Goal: Task Accomplishment & Management: Manage account settings

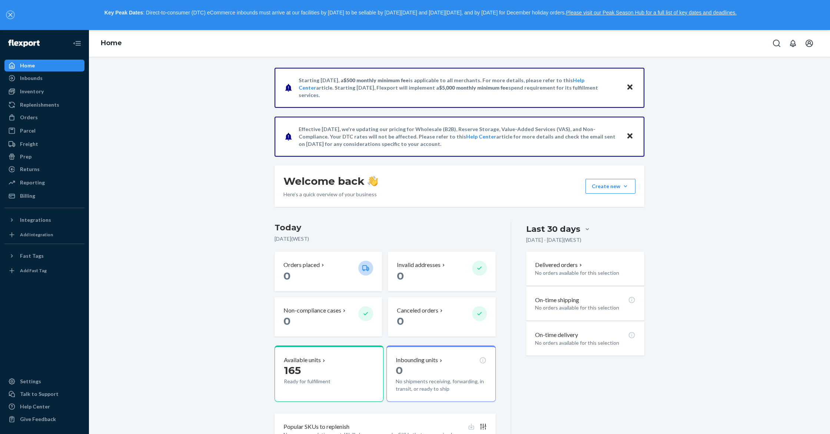
click at [10, 16] on icon "close," at bounding box center [10, 15] width 4 height 4
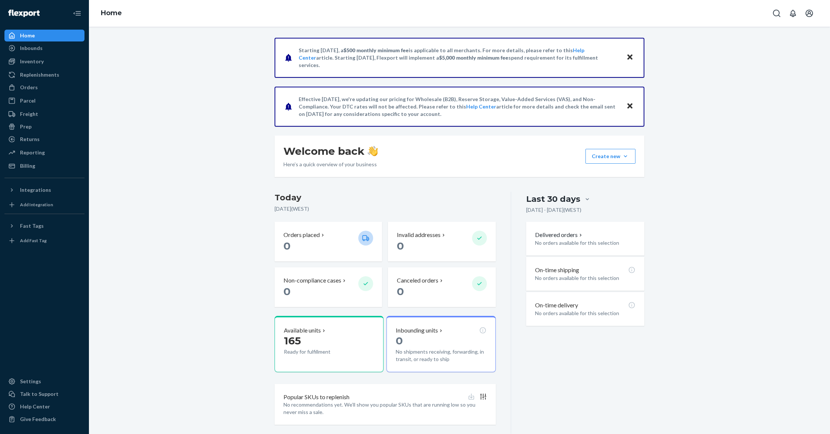
scroll to position [14, 0]
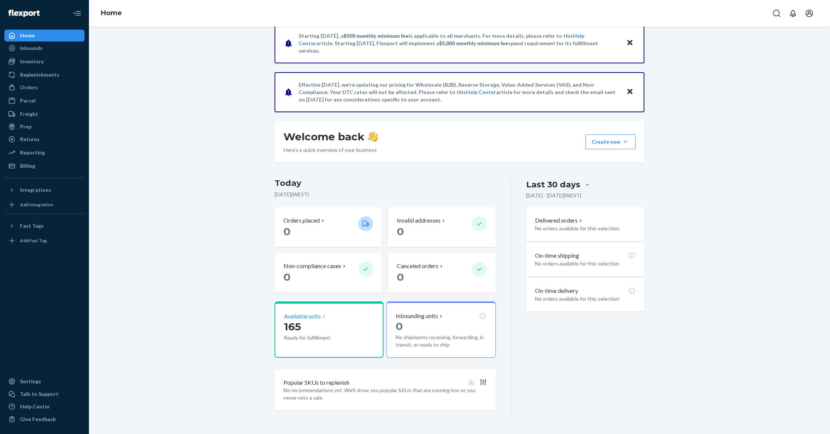
click at [342, 331] on p "165" at bounding box center [318, 326] width 69 height 13
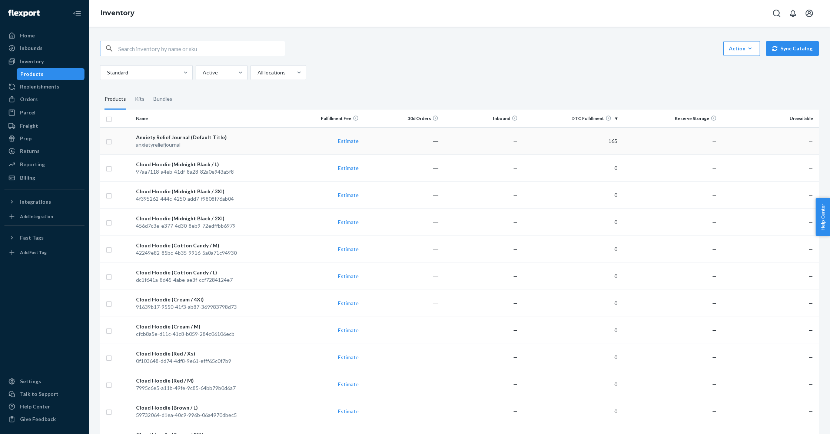
click at [226, 134] on div "Anxiety Relief Journal (Default Title)" at bounding box center [207, 137] width 143 height 7
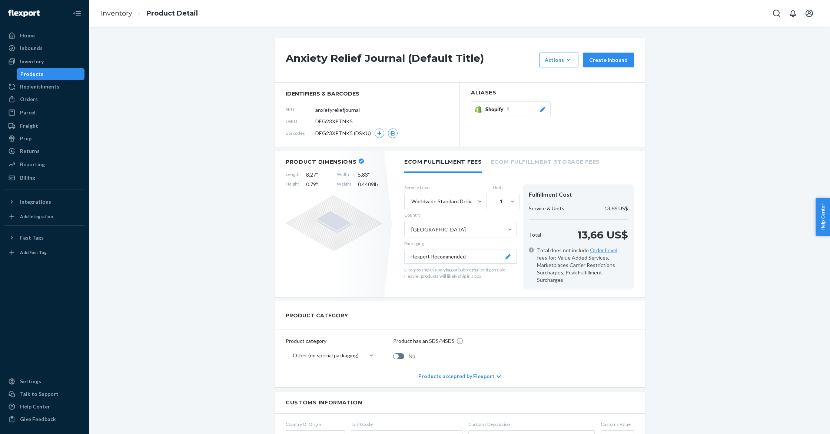
scroll to position [3, 0]
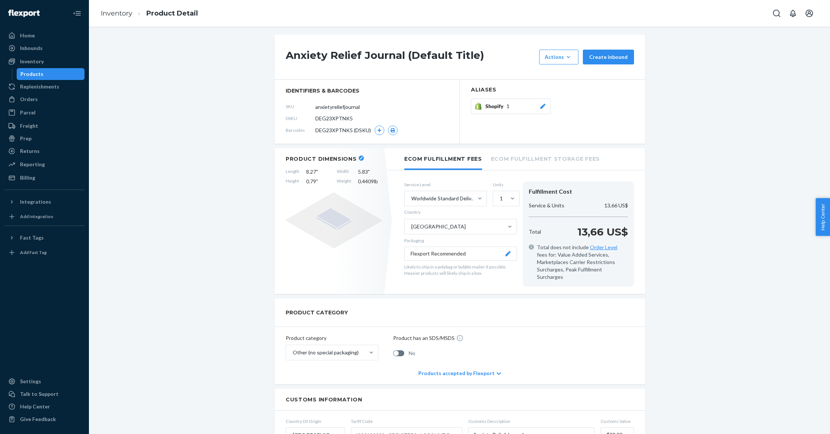
click at [118, 18] on li "Inventory" at bounding box center [116, 14] width 31 height 10
click at [129, 12] on link "Inventory" at bounding box center [116, 13] width 31 height 8
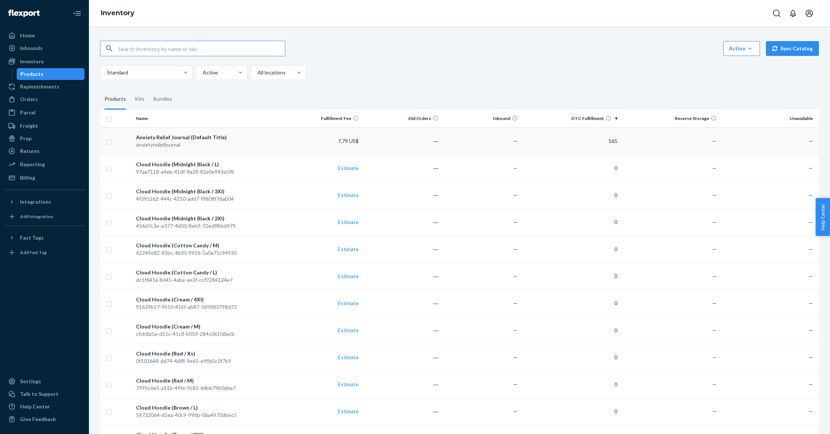
click at [249, 142] on div "anxietyreliefjournal" at bounding box center [207, 144] width 143 height 7
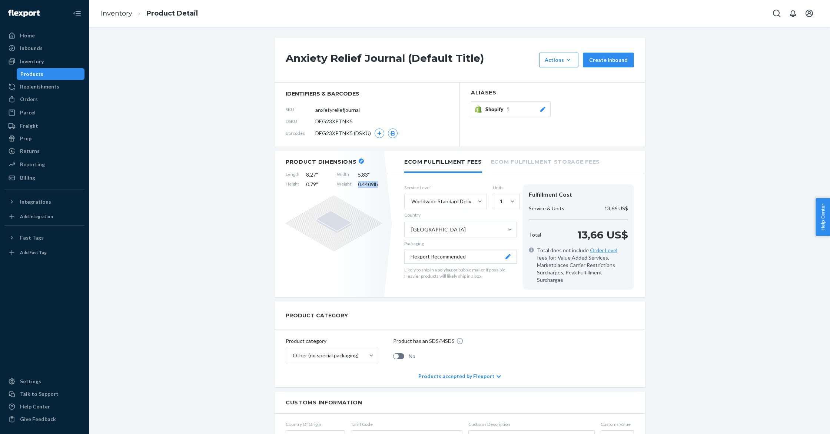
drag, startPoint x: 380, startPoint y: 184, endPoint x: 352, endPoint y: 184, distance: 27.8
click at [352, 184] on div "Length 8.27 " Width 5.83 " Height 0.79 " Weight 0.4409 lb" at bounding box center [334, 179] width 96 height 17
copy div "0.4409 lb"
drag, startPoint x: 309, startPoint y: 184, endPoint x: 282, endPoint y: 175, distance: 28.5
click at [282, 175] on div "Product Dimensions Length 8.27 " Width 5.83 " Height 0.79 " Weight 0.4409 lb" at bounding box center [333, 224] width 119 height 146
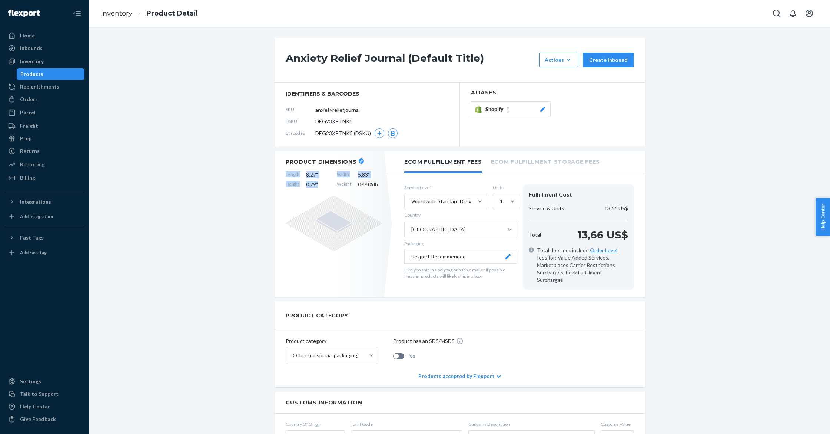
copy div "Length 8.27 " Width 5.83 " Height 0.79 ""
click at [47, 64] on div "Inventory" at bounding box center [44, 61] width 79 height 10
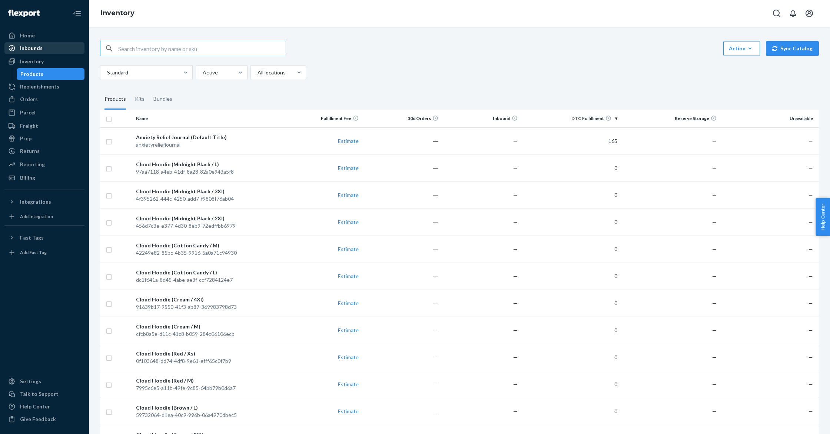
click at [46, 50] on div "Inbounds" at bounding box center [44, 48] width 79 height 10
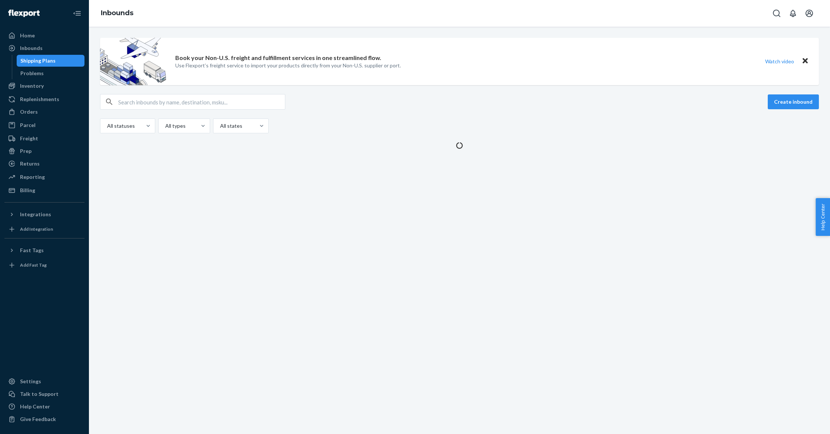
click at [183, 176] on div "Book your Non-U.S. freight and fulfillment services in one streamlined flow. Us…" at bounding box center [459, 230] width 741 height 407
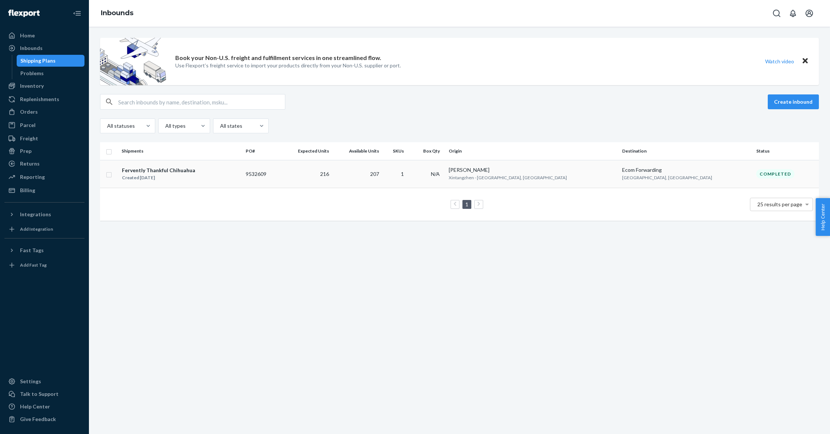
click at [206, 171] on div "Fervently Thankful Chihuahua Created [DATE]" at bounding box center [180, 174] width 118 height 16
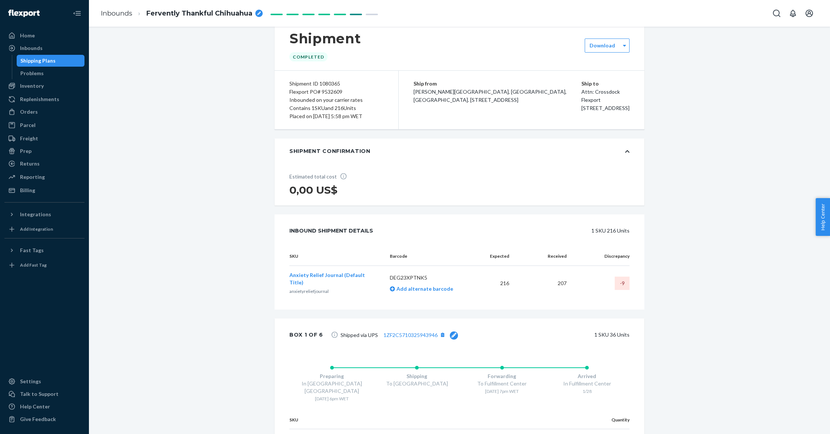
scroll to position [15, 0]
click at [46, 49] on div "Inbounds" at bounding box center [44, 48] width 79 height 10
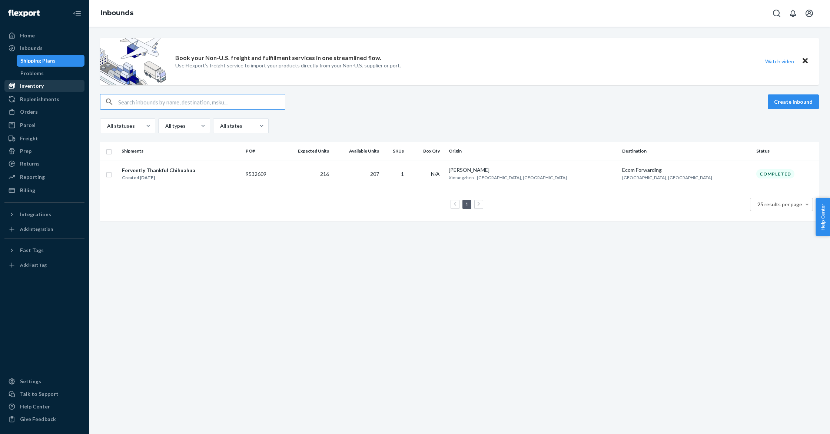
click at [53, 89] on div "Inventory" at bounding box center [44, 86] width 79 height 10
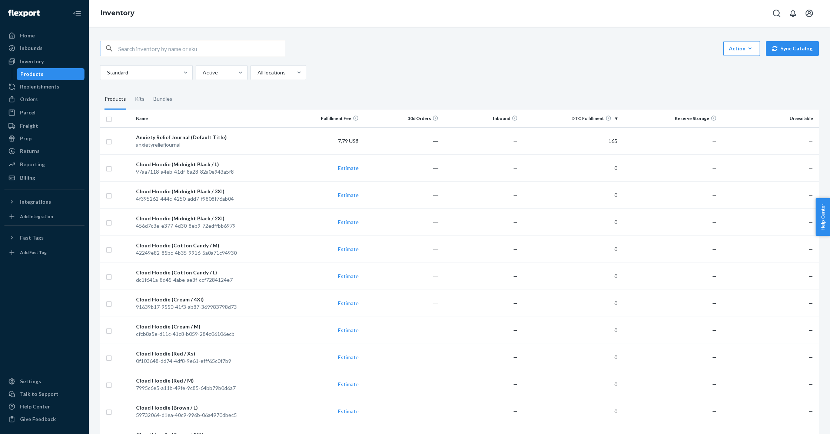
click at [218, 139] on div "Anxiety Relief Journal (Default Title)" at bounding box center [207, 137] width 143 height 7
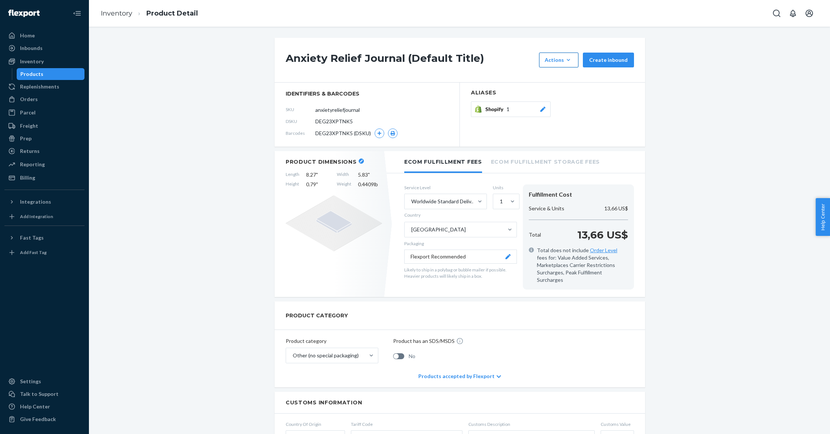
click at [573, 61] on div "Actions" at bounding box center [558, 59] width 28 height 7
click at [576, 108] on span "Request removal" at bounding box center [570, 109] width 46 height 5
